Goal: Information Seeking & Learning: Learn about a topic

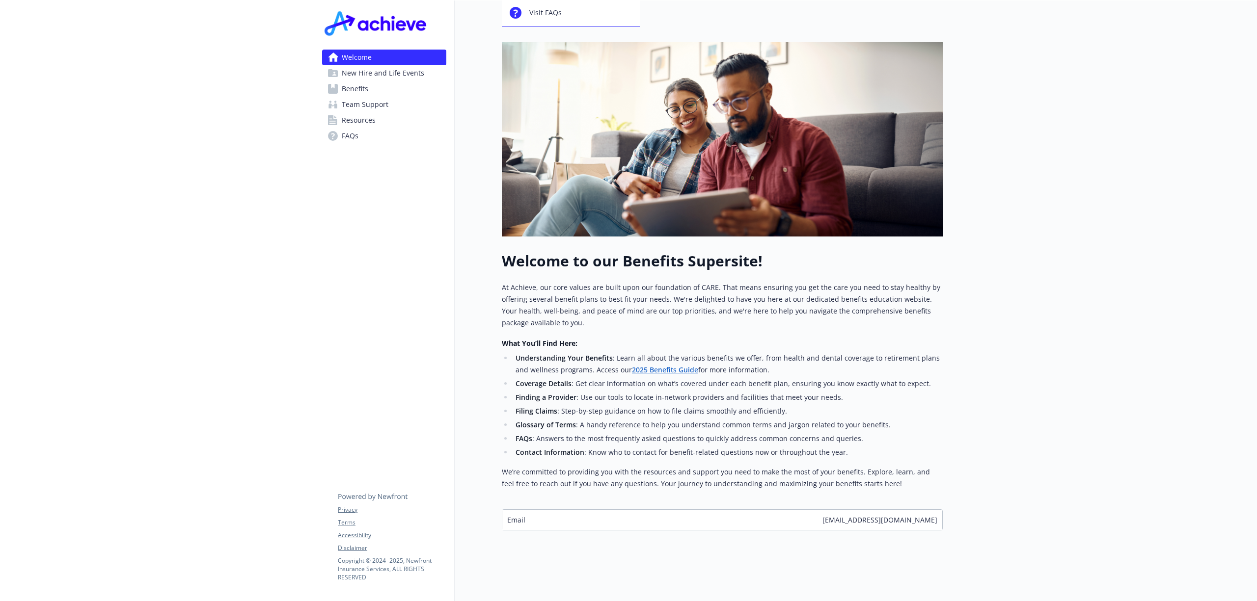
scroll to position [110, 0]
click at [380, 71] on span "New Hire and Life Events" at bounding box center [383, 73] width 82 height 16
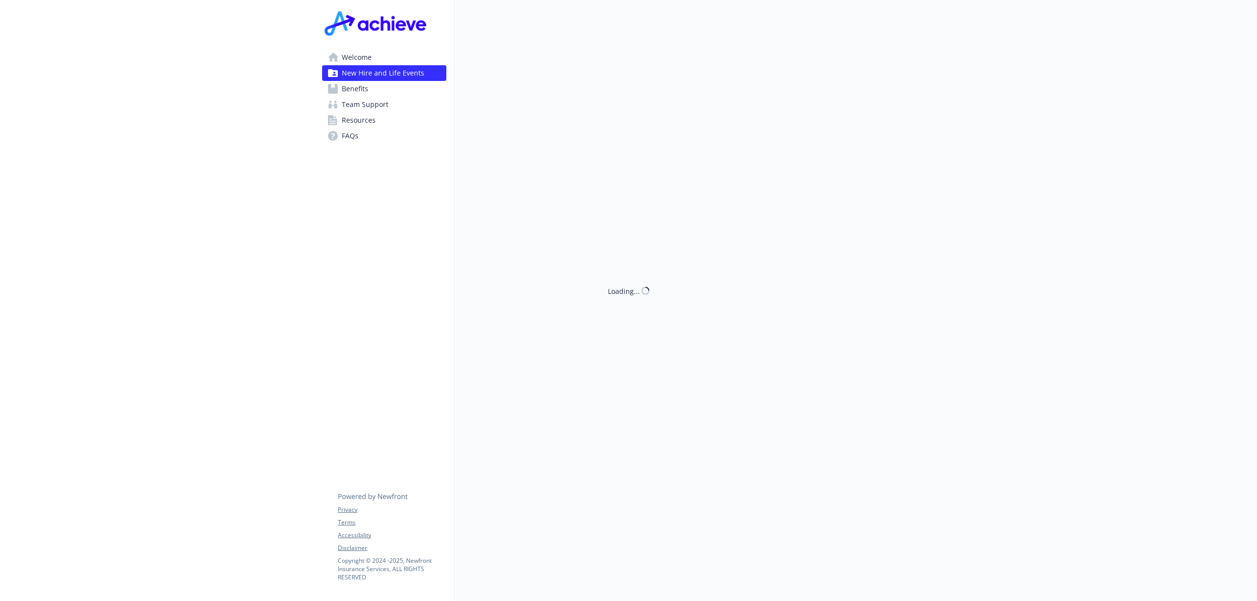
scroll to position [110, 0]
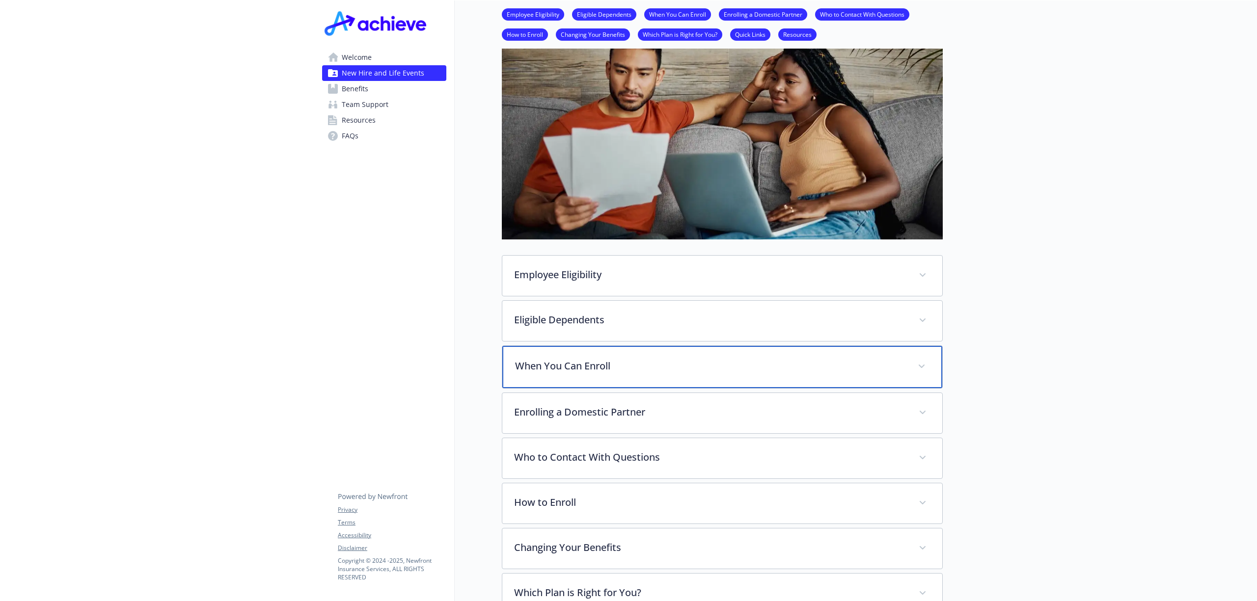
click at [547, 366] on p "When You Can Enroll" at bounding box center [710, 366] width 391 height 15
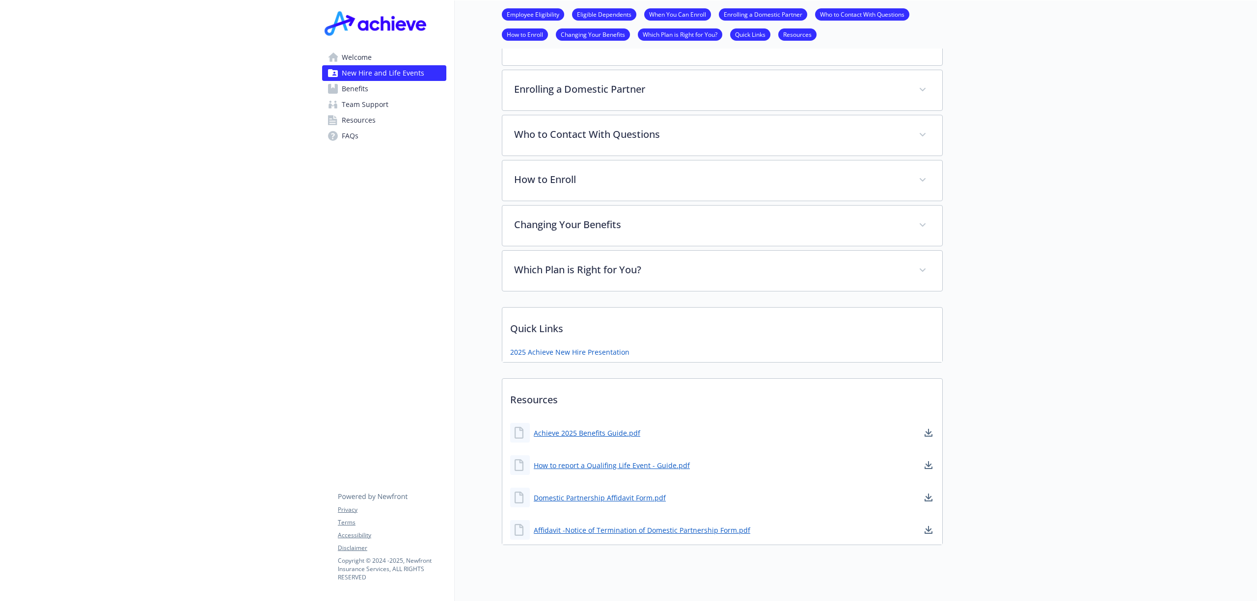
scroll to position [524, 0]
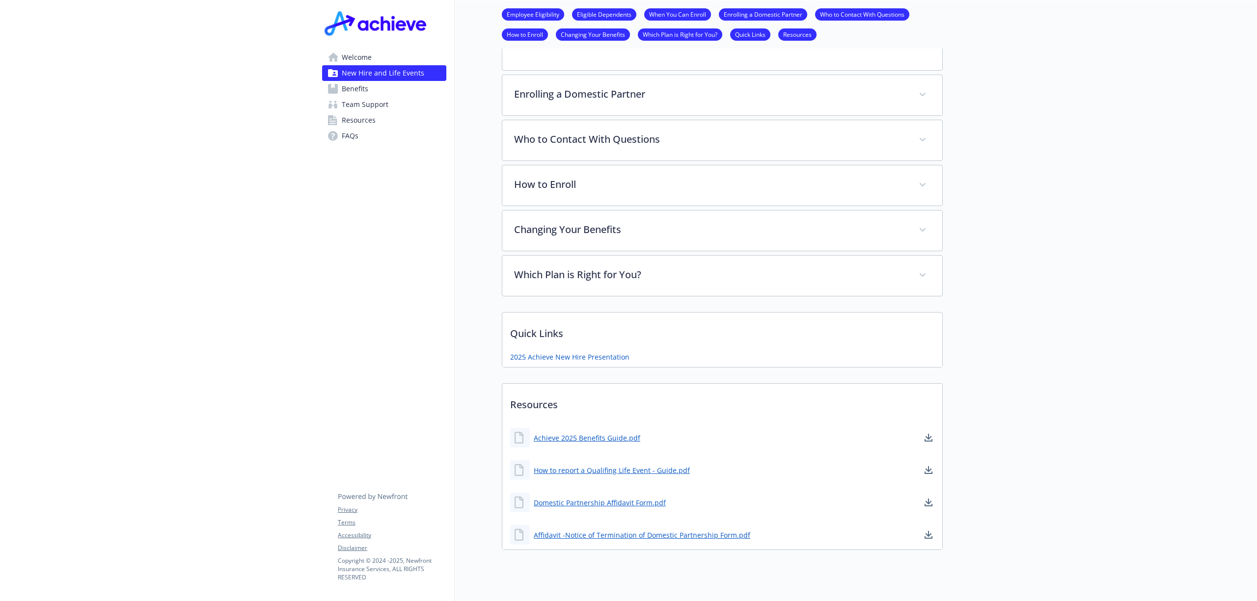
click at [354, 81] on span "Benefits" at bounding box center [355, 89] width 27 height 16
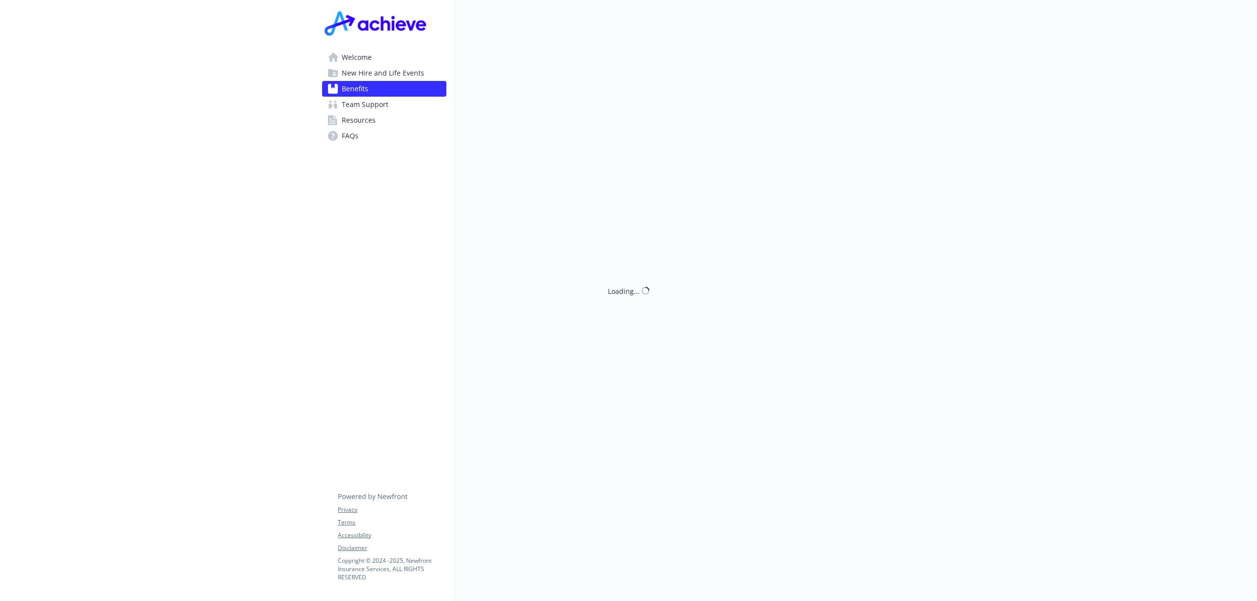
scroll to position [524, 0]
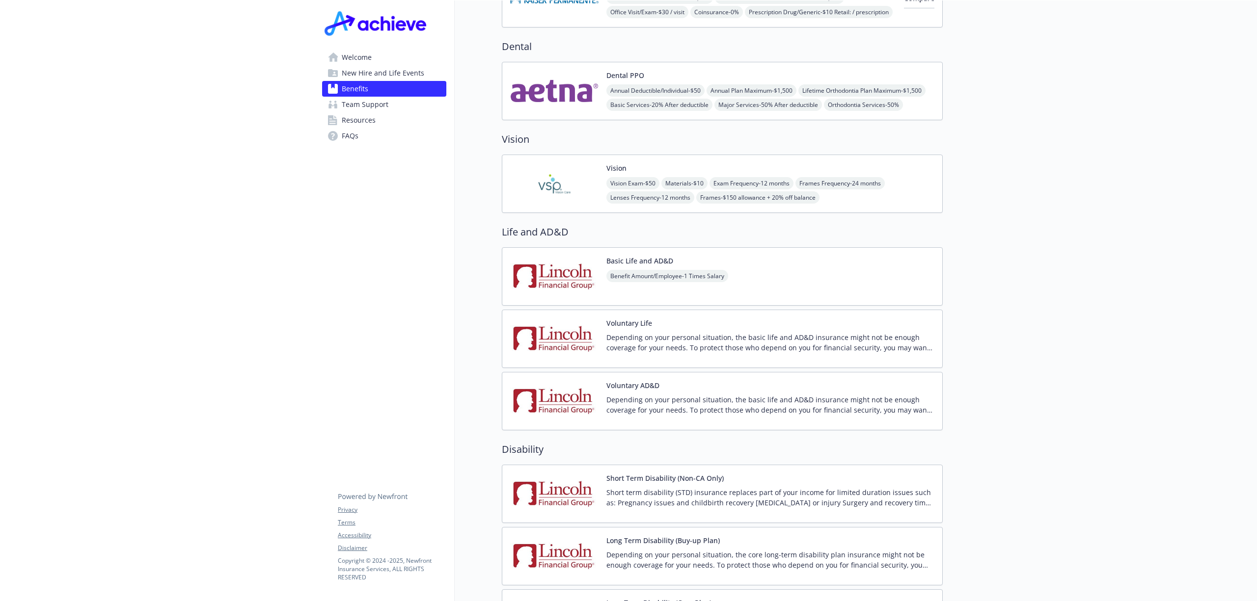
click at [364, 101] on span "Team Support" at bounding box center [365, 105] width 47 height 16
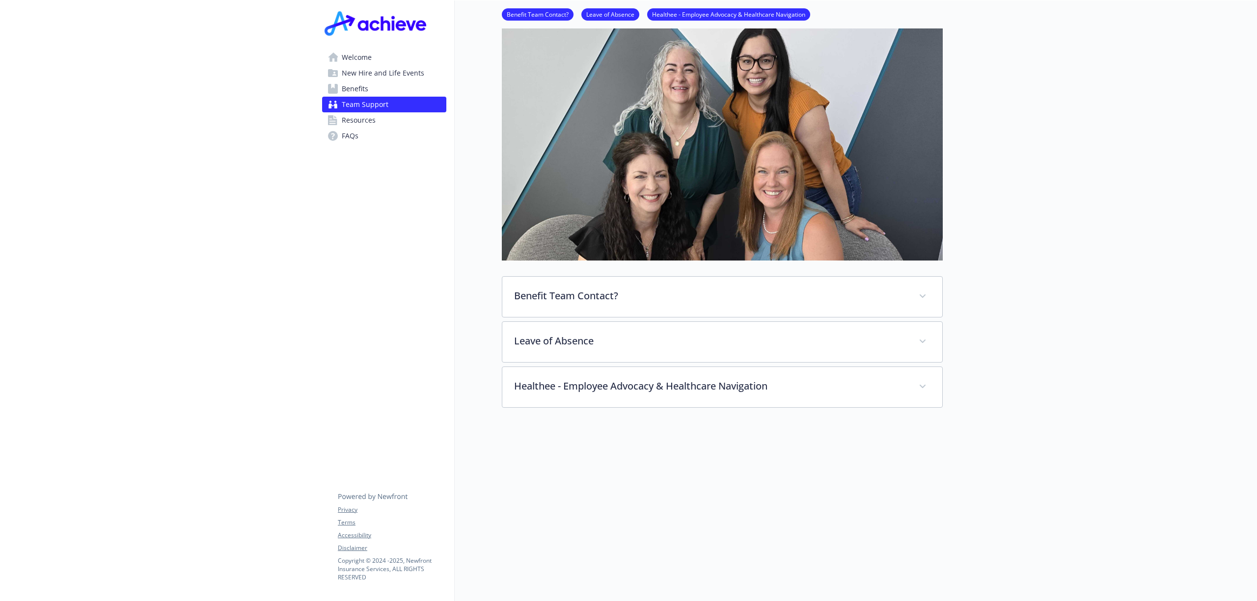
click at [360, 121] on span "Resources" at bounding box center [359, 120] width 34 height 16
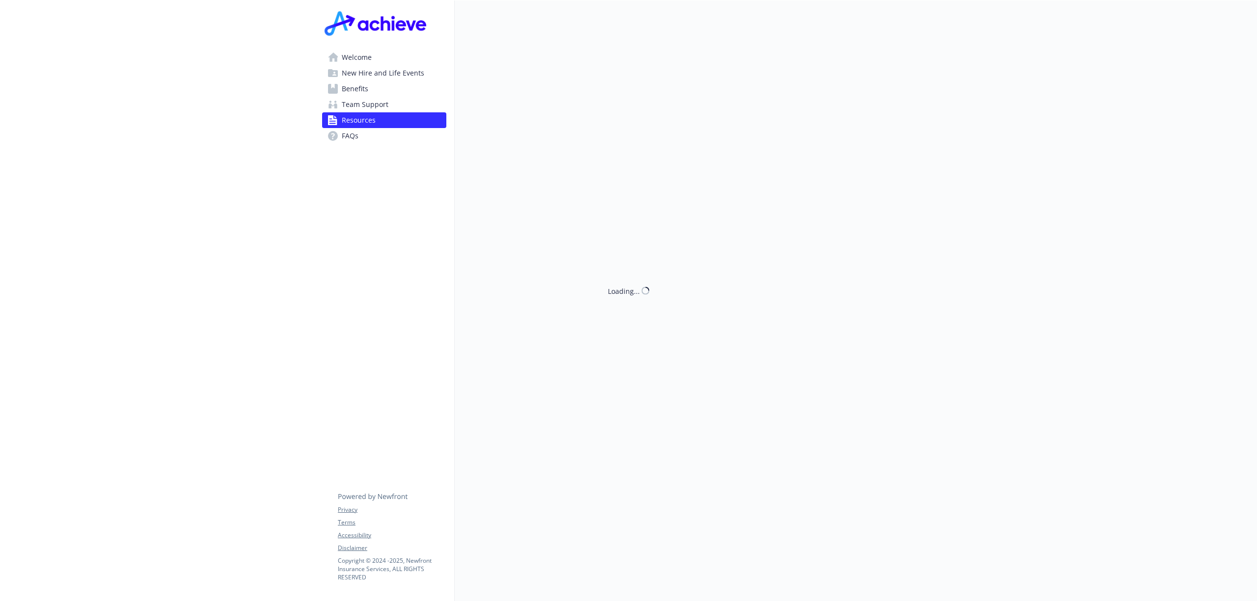
scroll to position [79, 0]
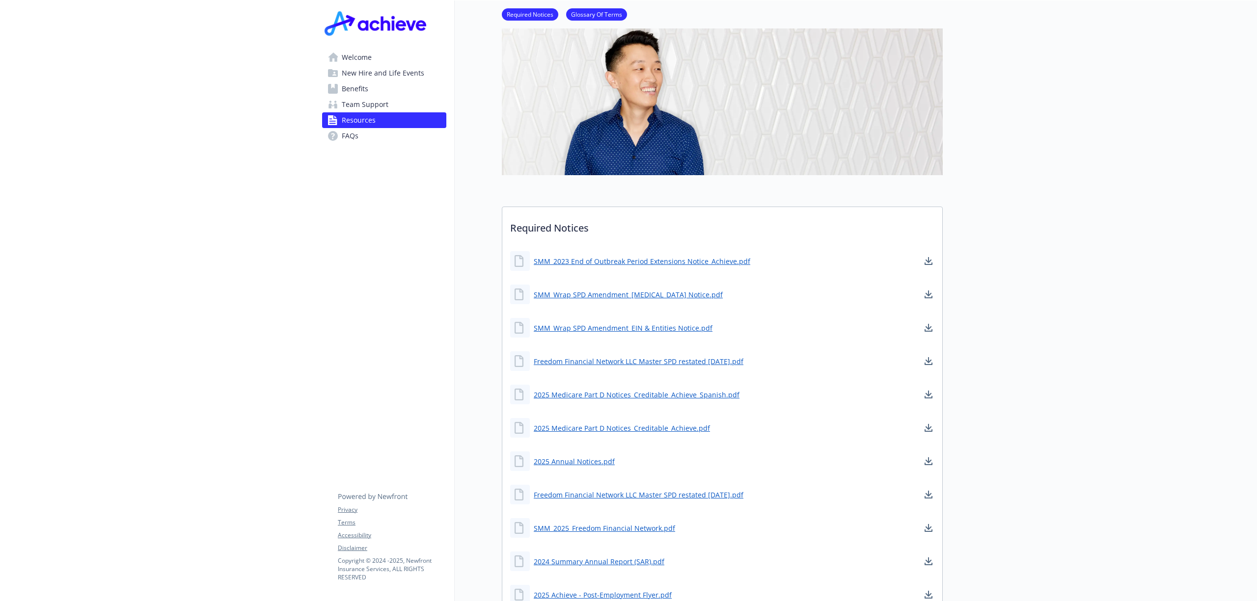
click at [353, 134] on span "FAQs" at bounding box center [350, 136] width 17 height 16
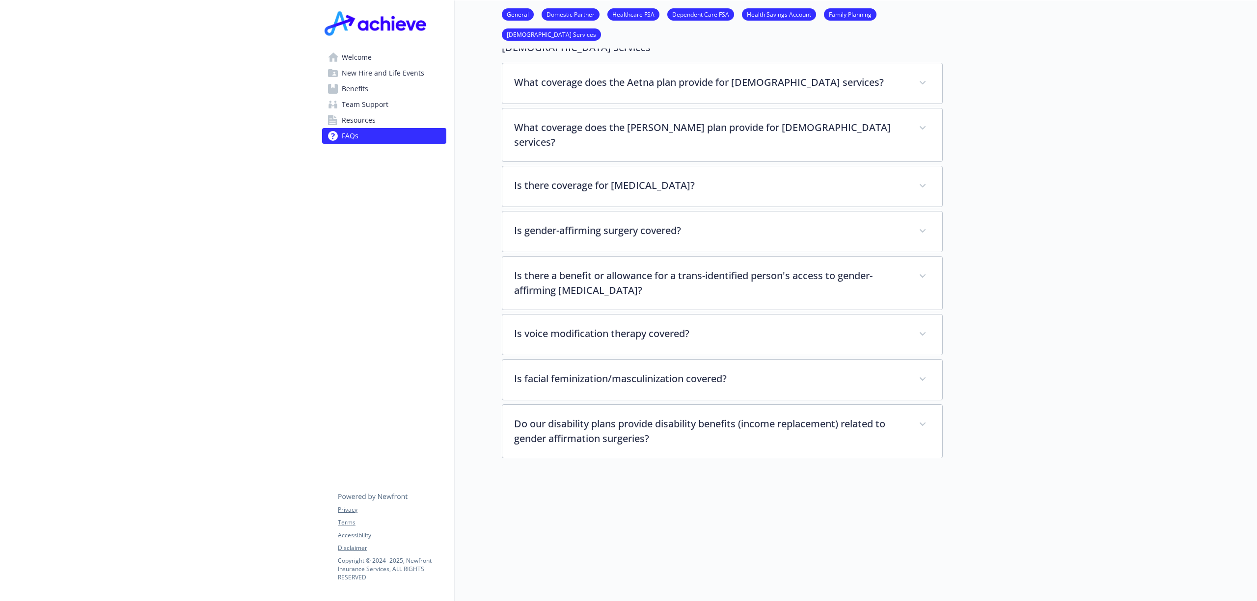
scroll to position [2131, 0]
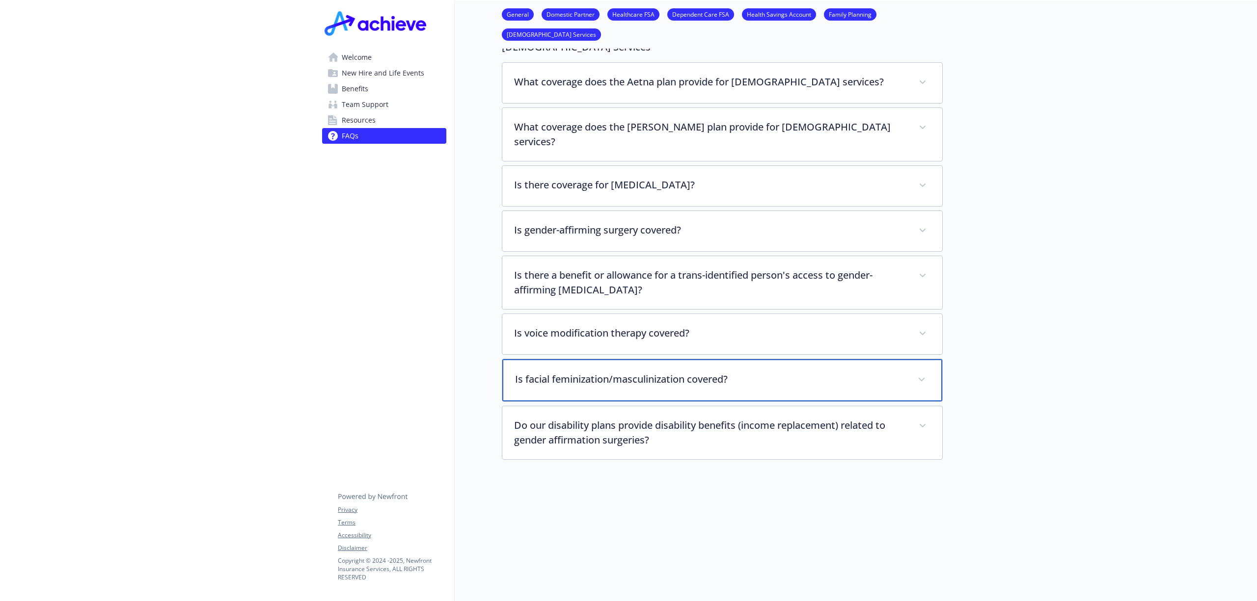
click at [572, 372] on p "Is facial feminization/masculinization covered?" at bounding box center [710, 379] width 391 height 15
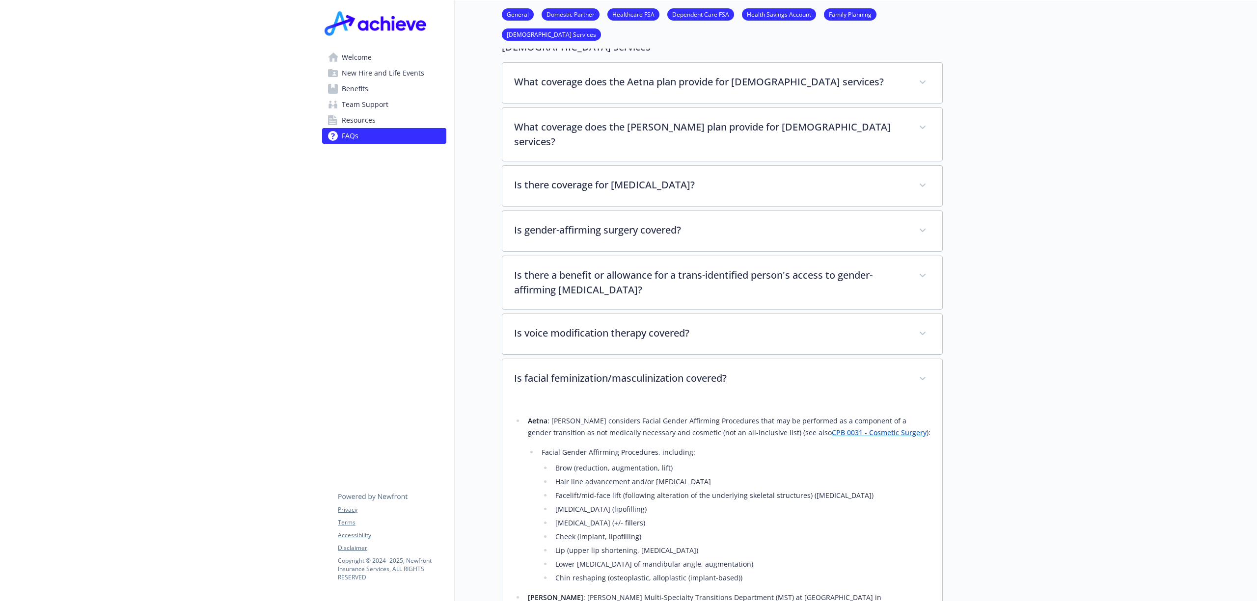
click at [375, 52] on link "Welcome" at bounding box center [384, 58] width 124 height 16
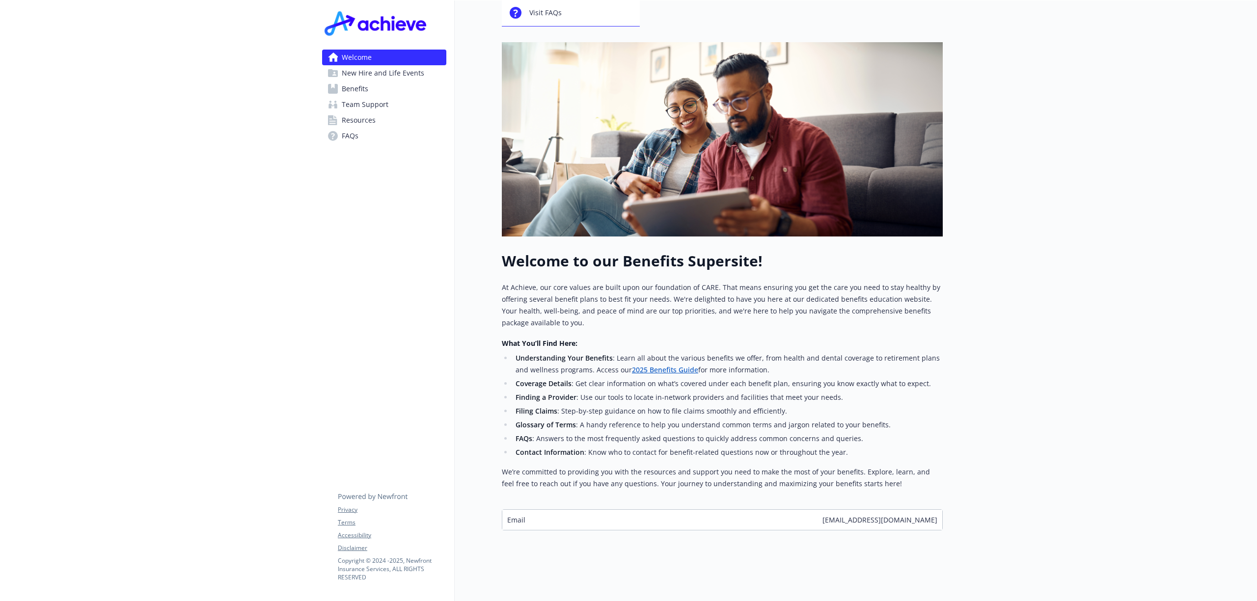
scroll to position [110, 0]
click at [648, 365] on link "2025 Benefits Guide" at bounding box center [665, 369] width 66 height 9
